Goal: Find specific page/section: Find specific page/section

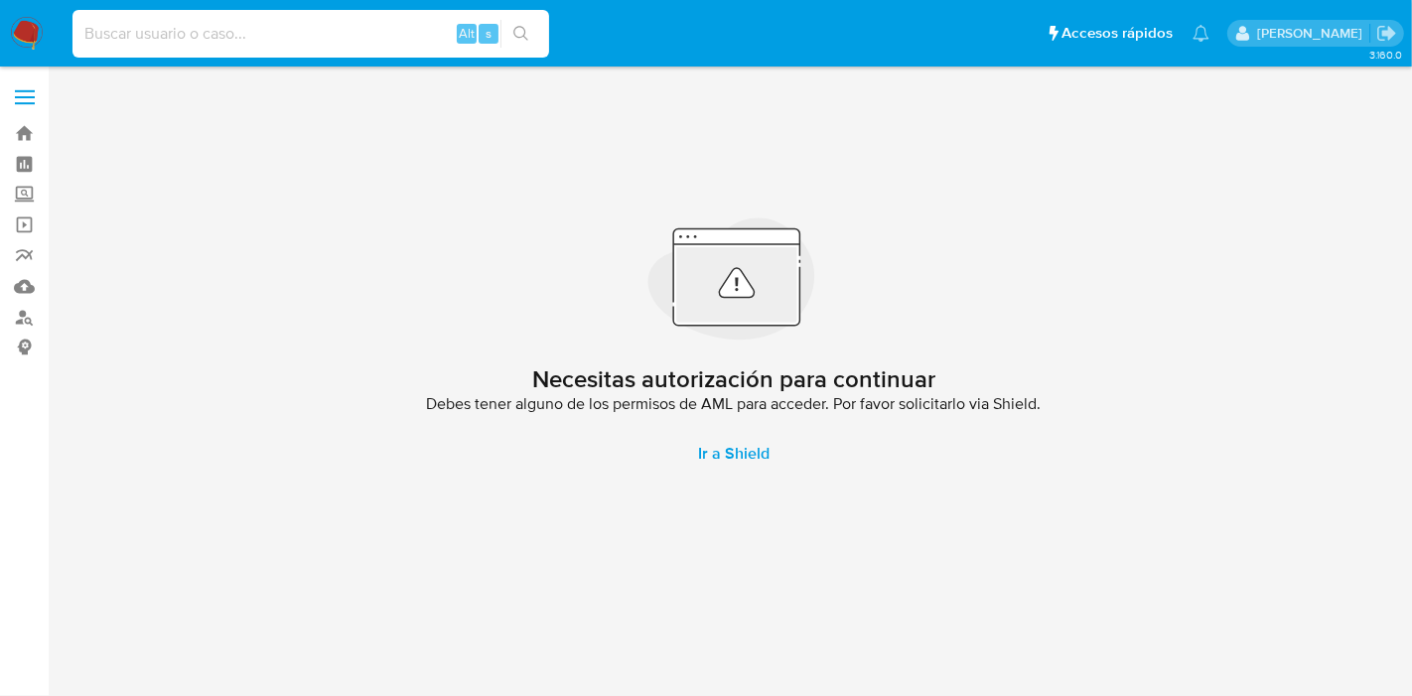
click at [382, 31] on input at bounding box center [310, 34] width 477 height 26
paste input "120500241"
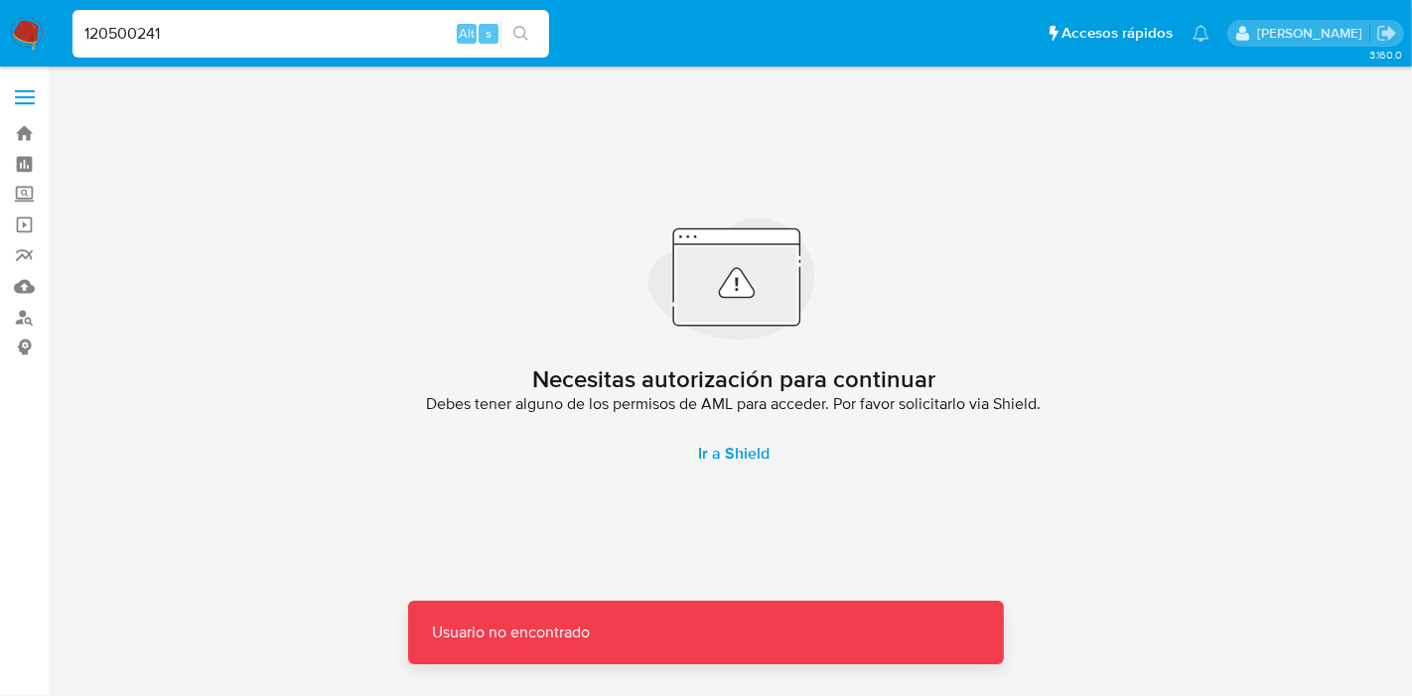
click at [382, 31] on input "120500241" at bounding box center [310, 34] width 477 height 26
type input "120500241"
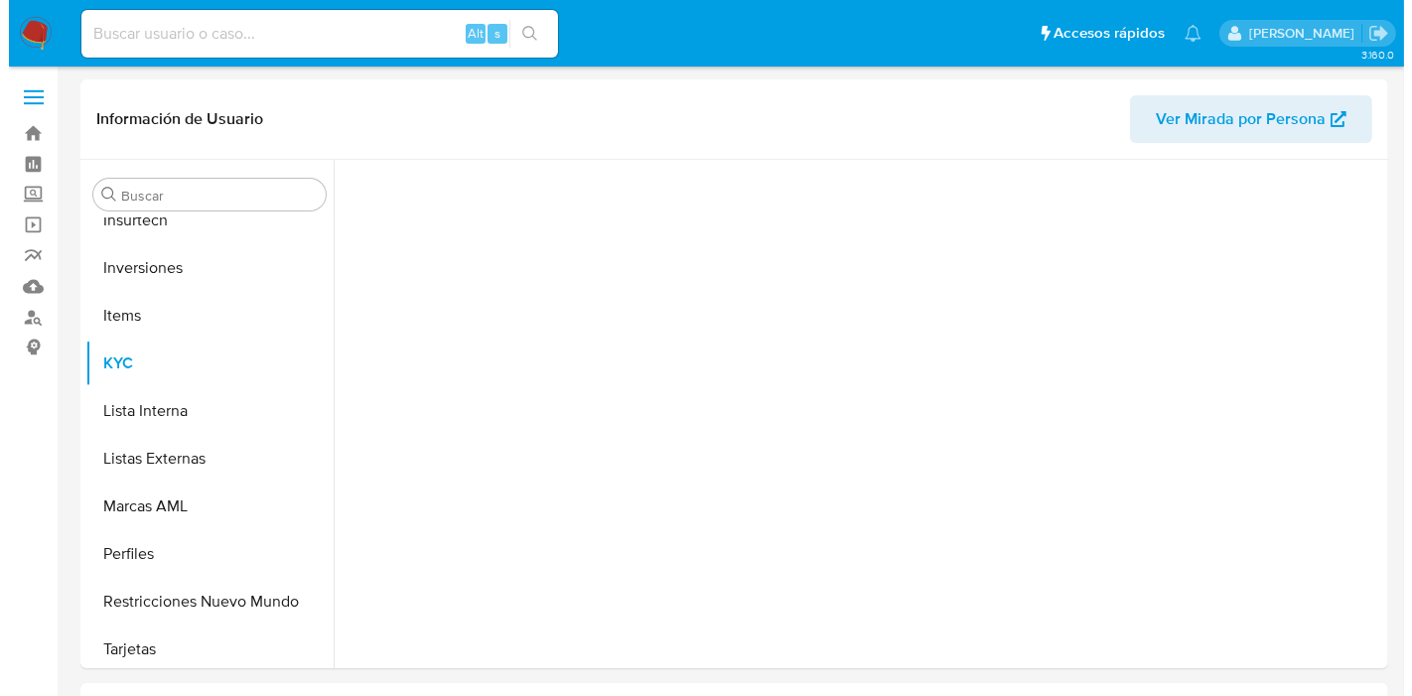
scroll to position [933, 0]
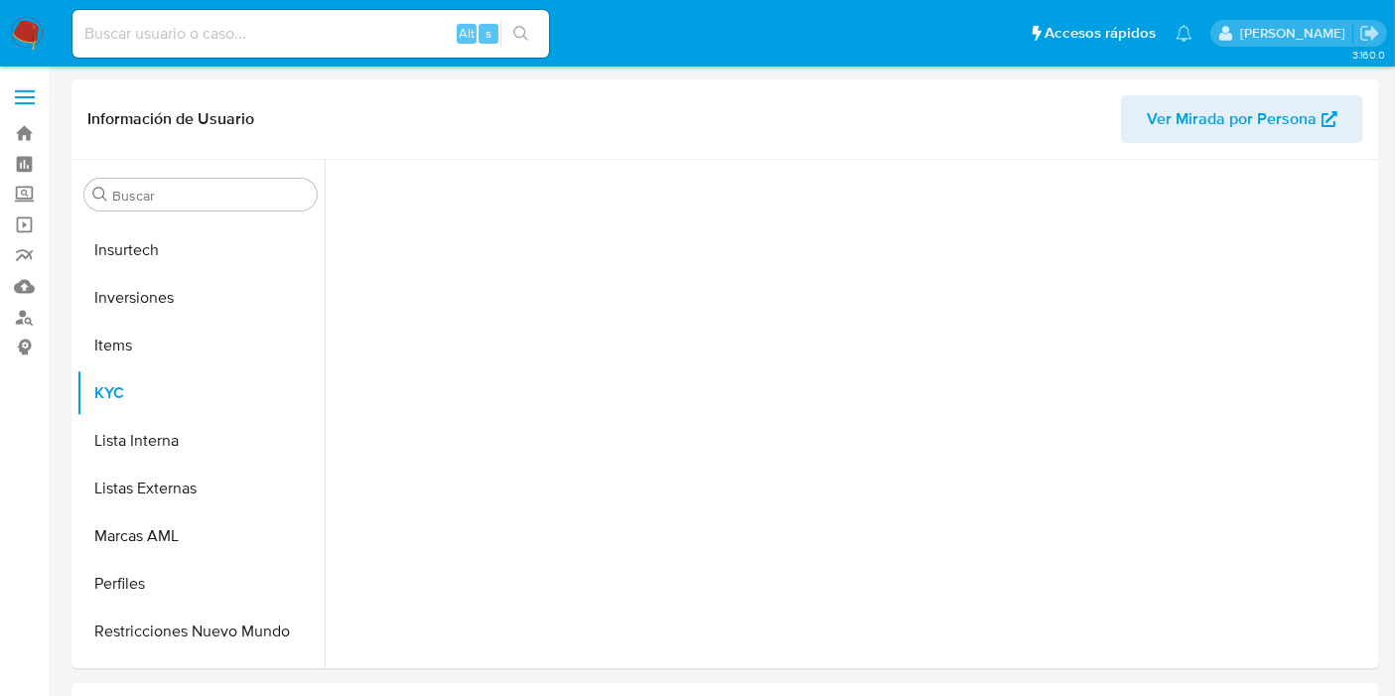
scroll to position [933, 0]
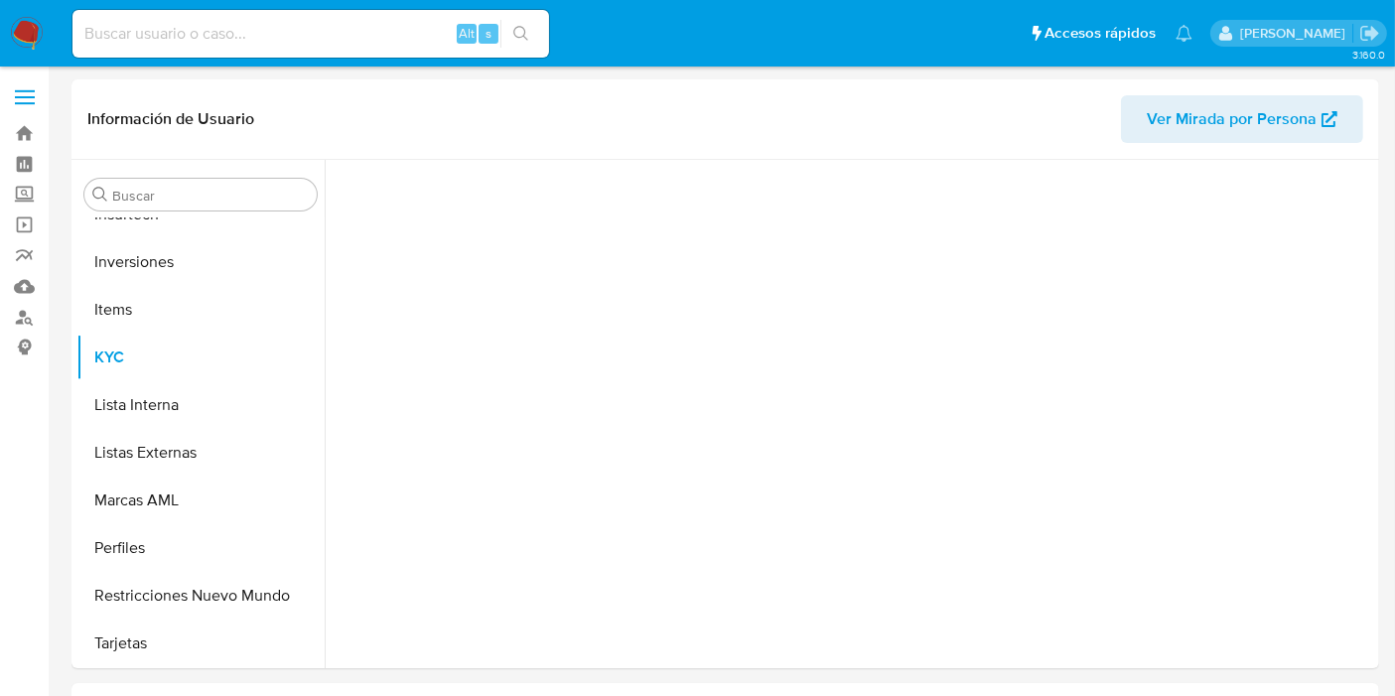
select select "10"
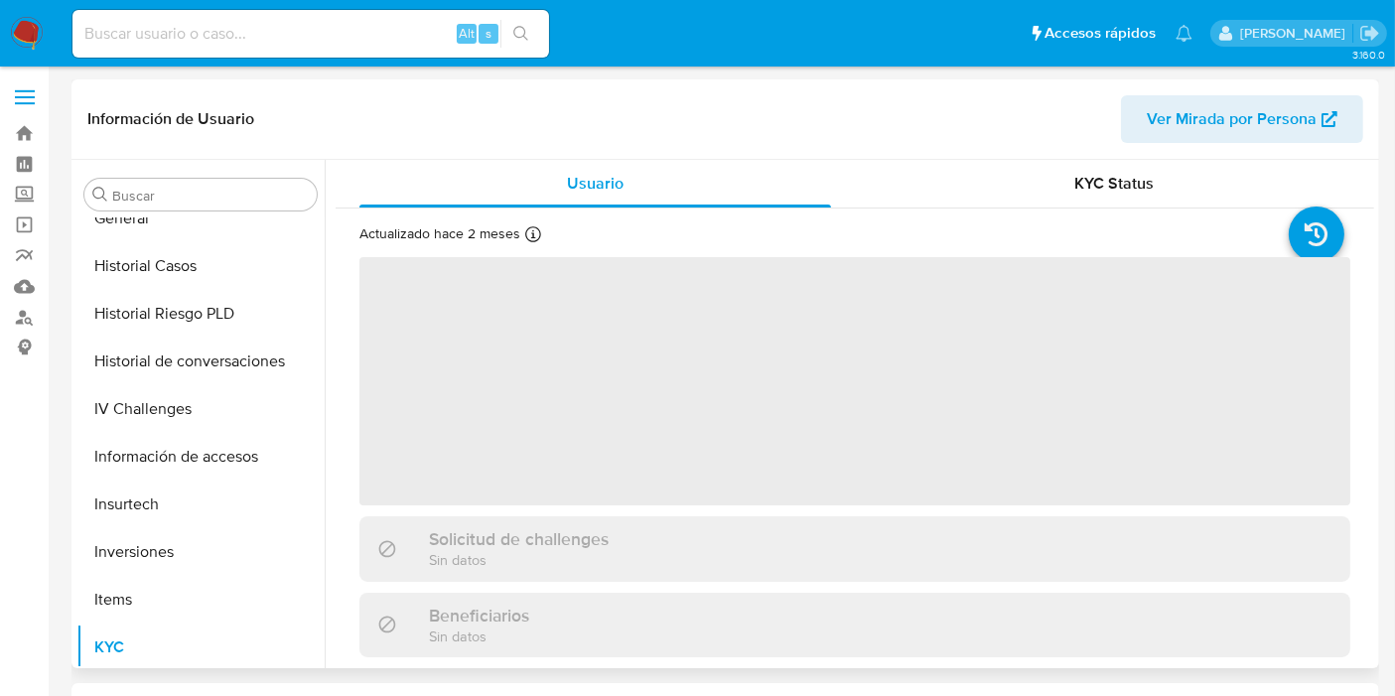
scroll to position [644, 0]
click at [118, 561] on button "Inversiones" at bounding box center [192, 551] width 232 height 48
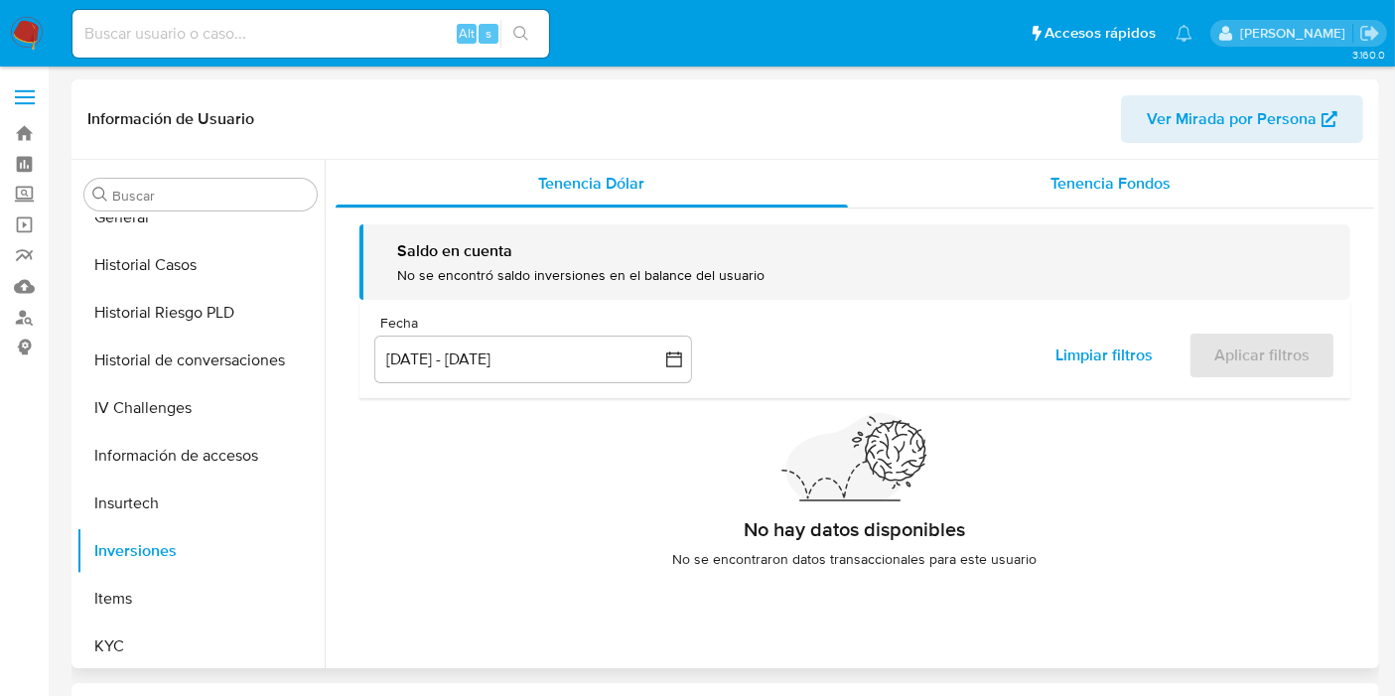
click at [1068, 174] on span "Tenencia Fondos" at bounding box center [1112, 183] width 120 height 23
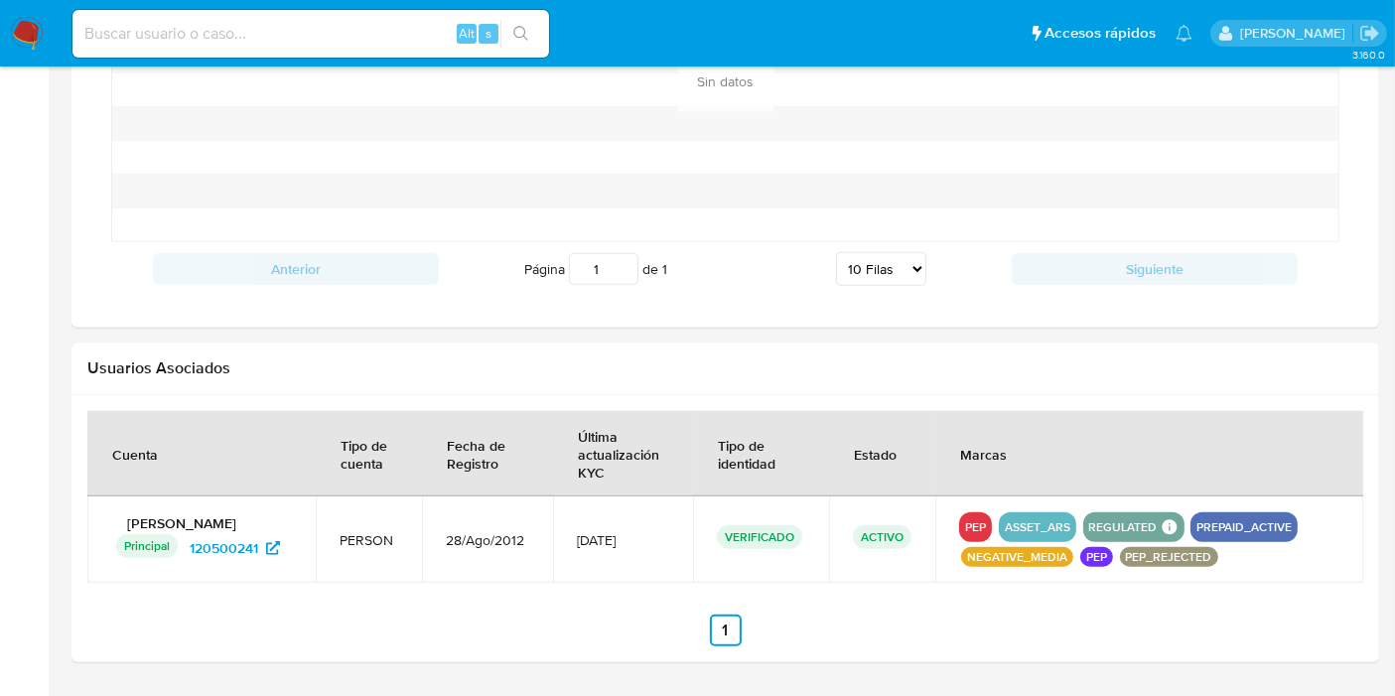
scroll to position [1561, 0]
drag, startPoint x: 259, startPoint y: 513, endPoint x: 107, endPoint y: 511, distance: 151.9
click at [107, 511] on td "[PERSON_NAME] Principal Identificado como usuario principal 120500241" at bounding box center [201, 538] width 228 height 86
drag, startPoint x: 265, startPoint y: 517, endPoint x: 129, endPoint y: 511, distance: 136.2
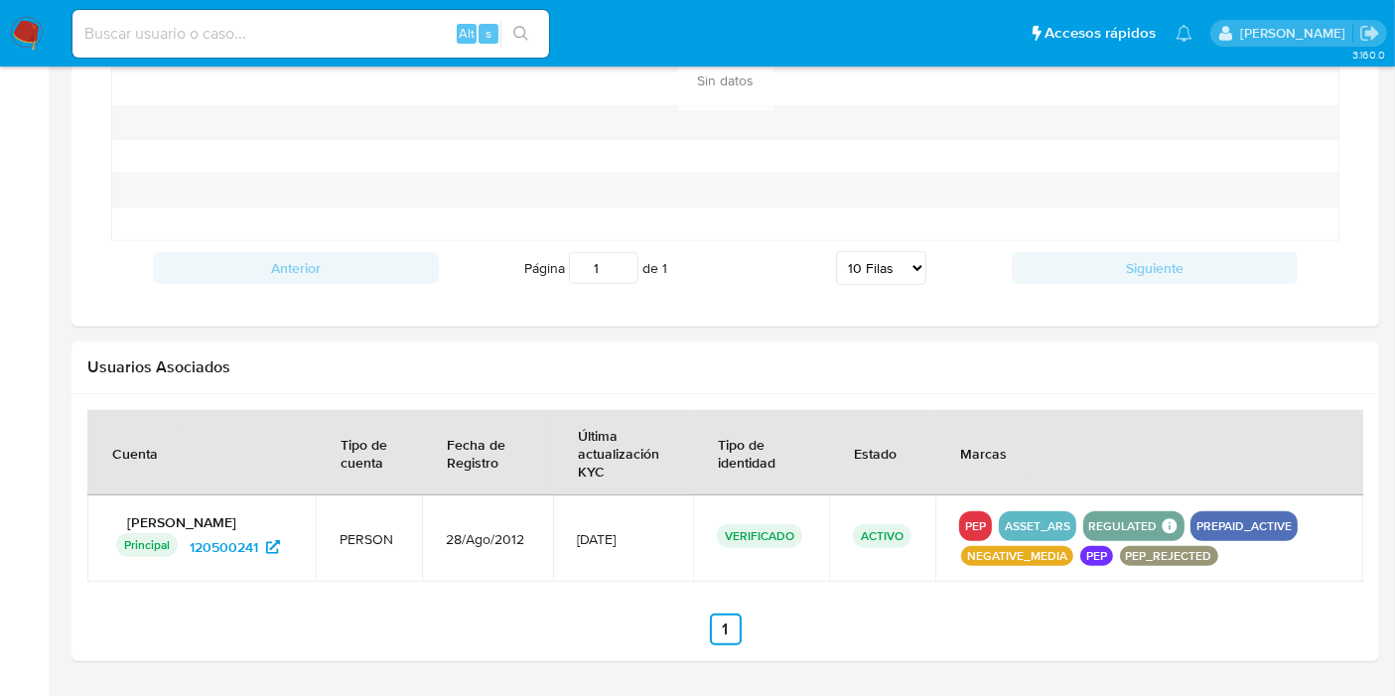
click at [129, 513] on p "[PERSON_NAME]" at bounding box center [201, 522] width 181 height 18
